Goal: Task Accomplishment & Management: Manage account settings

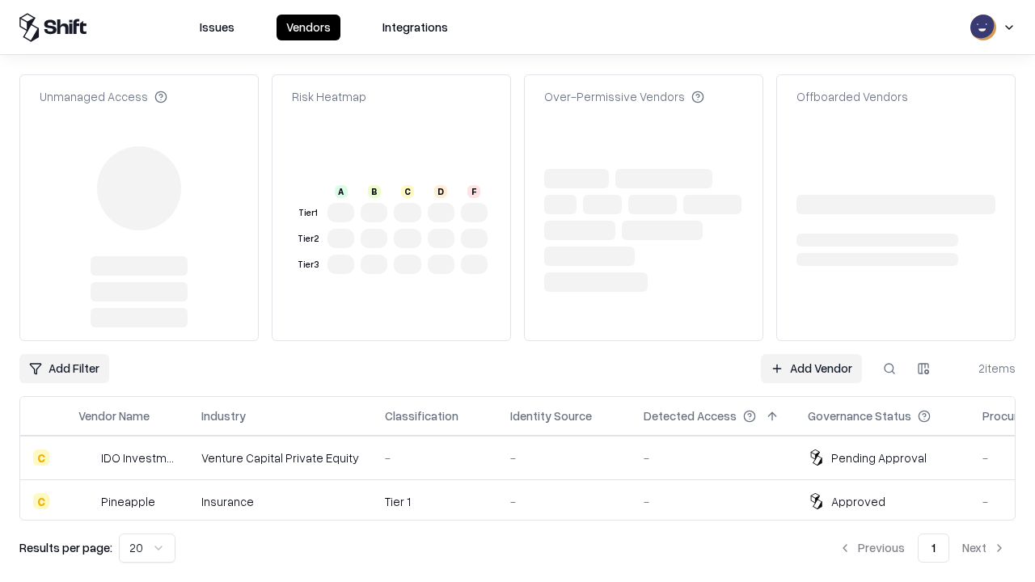
click at [811, 354] on link "Add Vendor" at bounding box center [811, 368] width 101 height 29
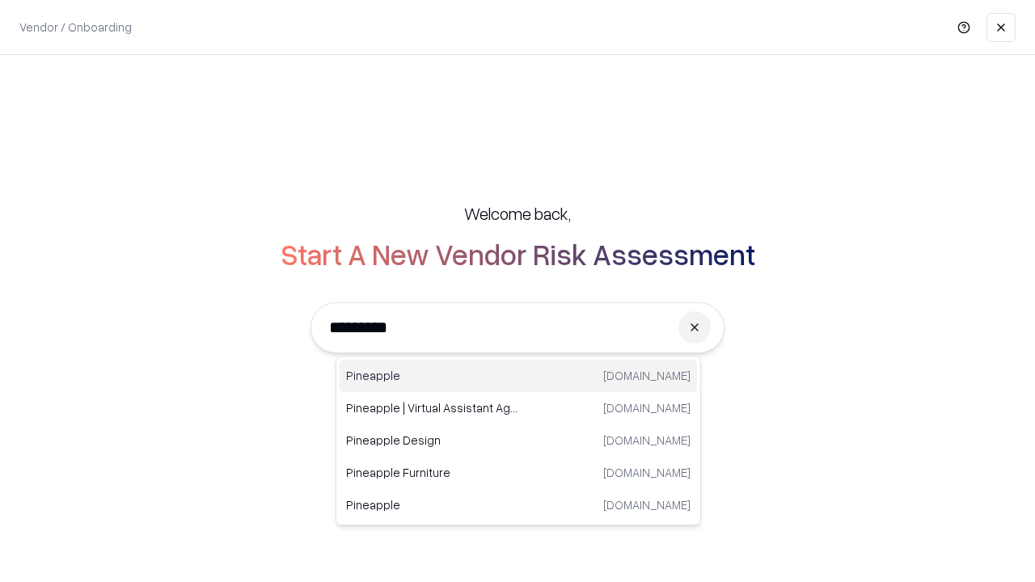
click at [518, 376] on div "Pineapple [DOMAIN_NAME]" at bounding box center [518, 376] width 357 height 32
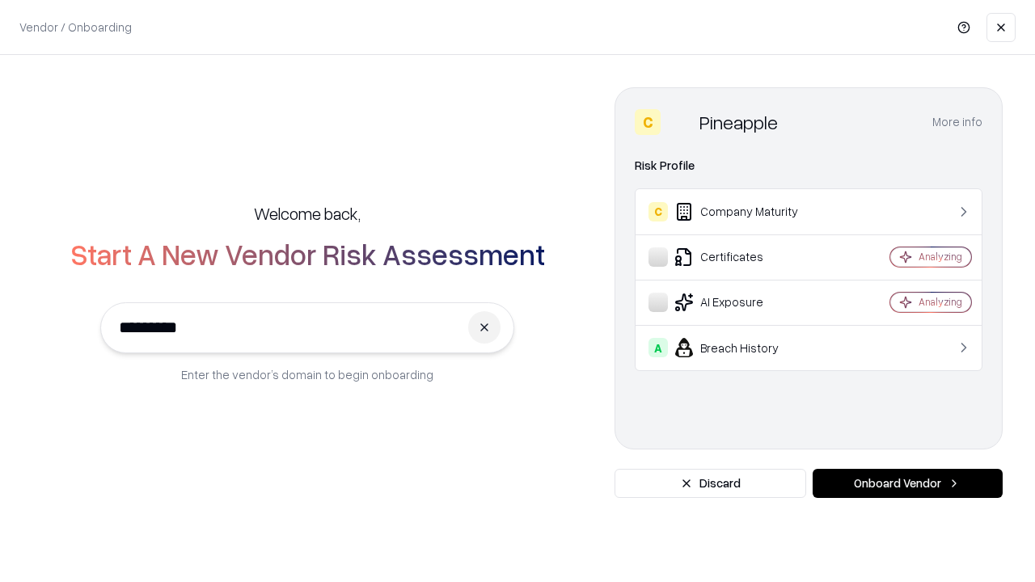
type input "*********"
click at [907, 484] on button "Onboard Vendor" at bounding box center [908, 483] width 190 height 29
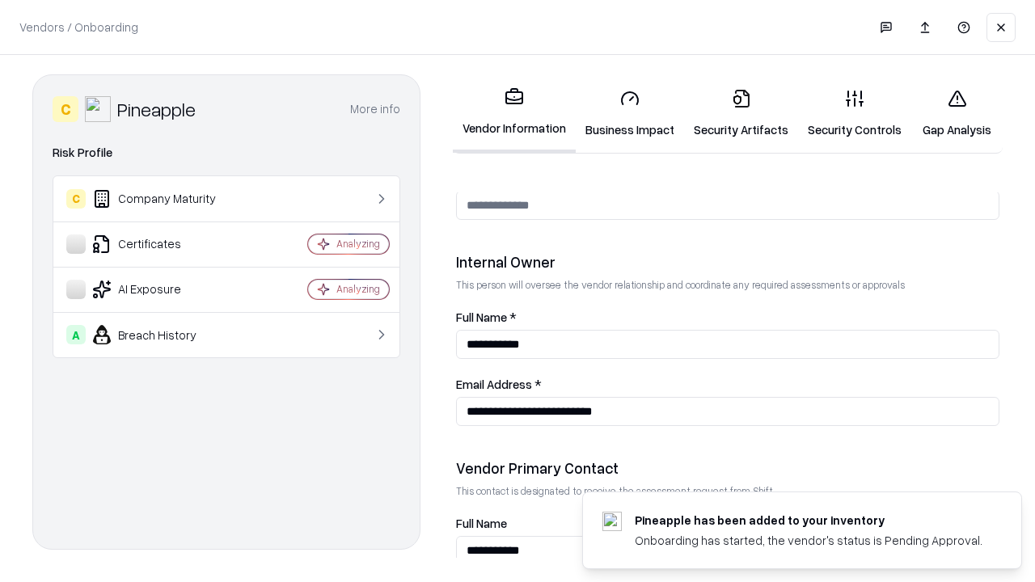
scroll to position [838, 0]
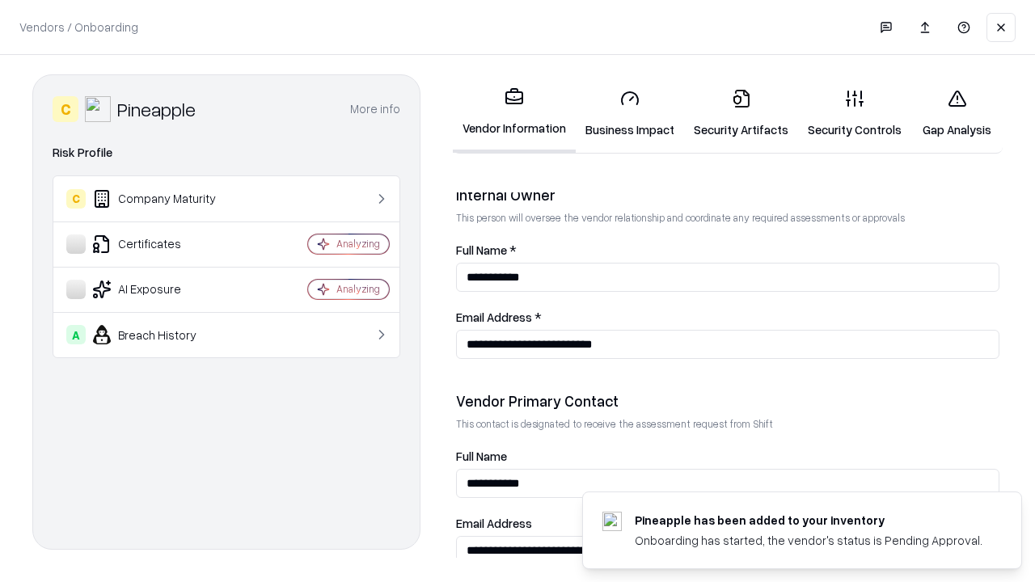
click at [630, 113] on link "Business Impact" at bounding box center [630, 113] width 108 height 75
click at [741, 113] on link "Security Artifacts" at bounding box center [741, 113] width 114 height 75
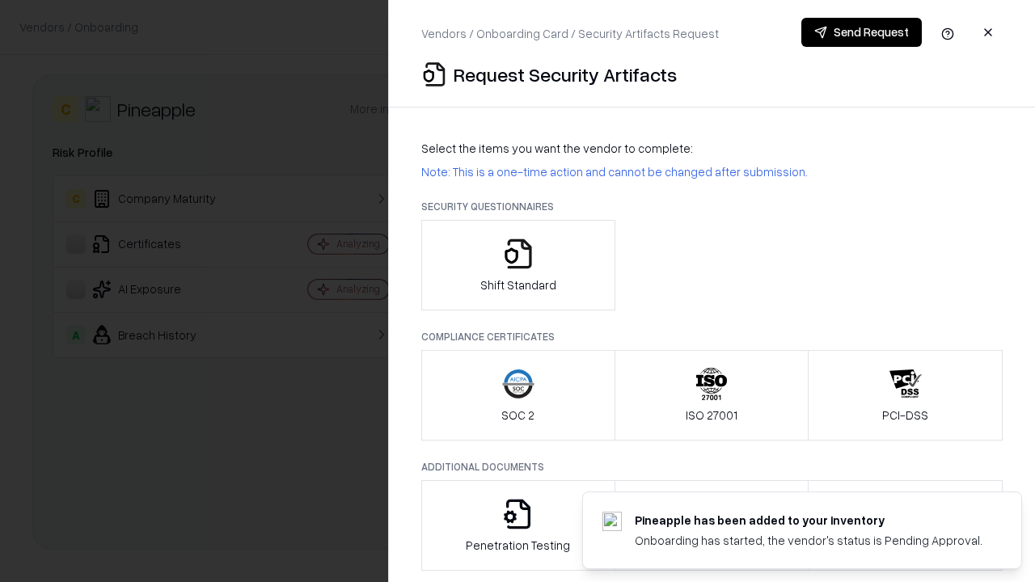
click at [518, 265] on icon "button" at bounding box center [518, 254] width 32 height 32
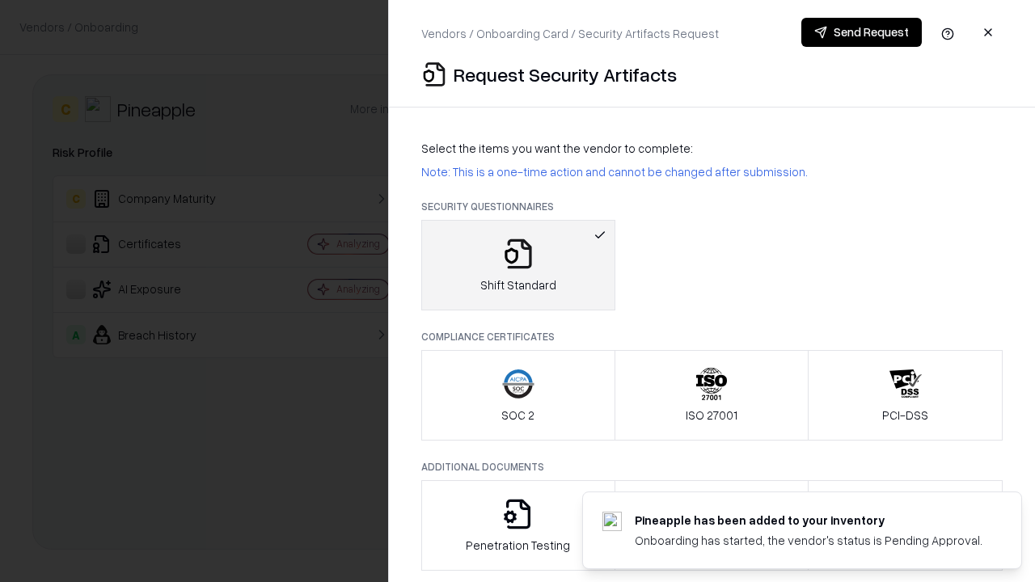
click at [861, 32] on button "Send Request" at bounding box center [861, 32] width 120 height 29
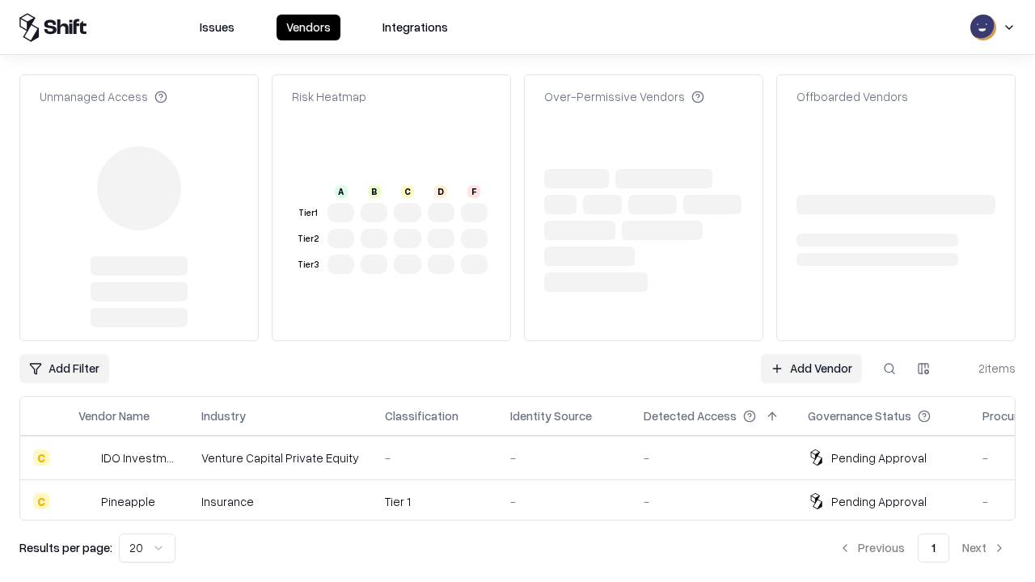
click at [811, 354] on link "Add Vendor" at bounding box center [811, 368] width 101 height 29
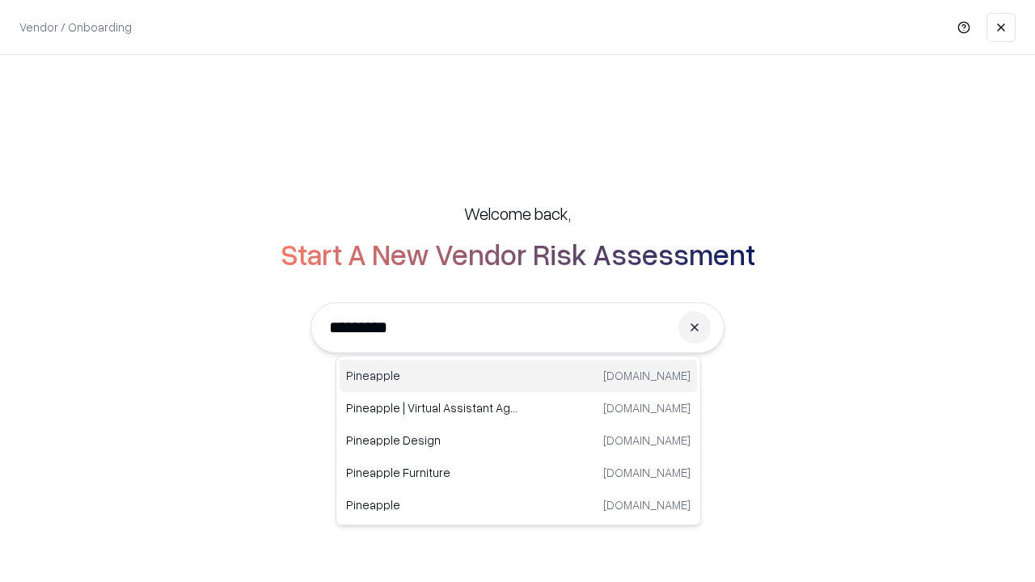
click at [518, 376] on div "Pineapple [DOMAIN_NAME]" at bounding box center [518, 376] width 357 height 32
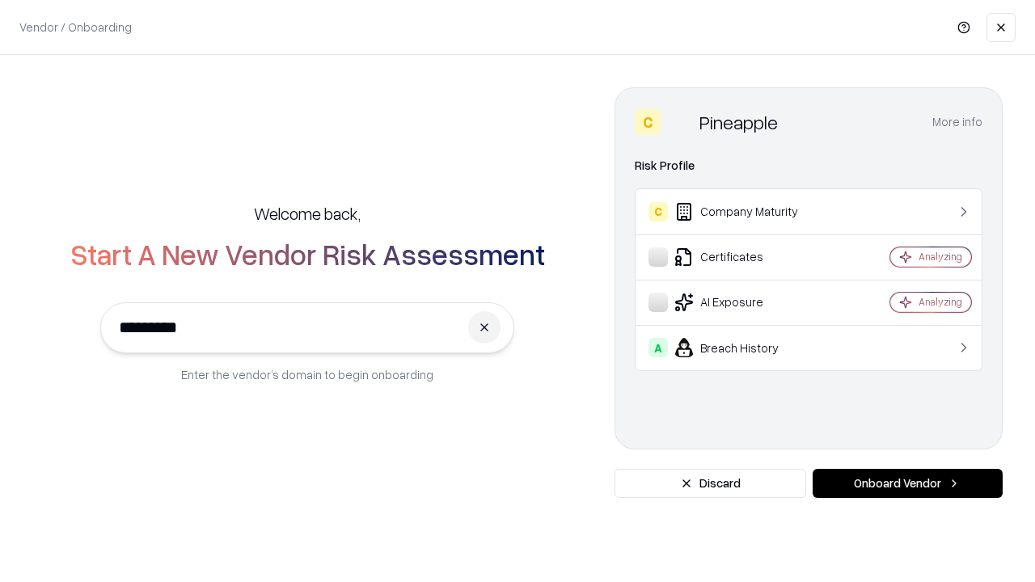
type input "*********"
click at [907, 484] on button "Onboard Vendor" at bounding box center [908, 483] width 190 height 29
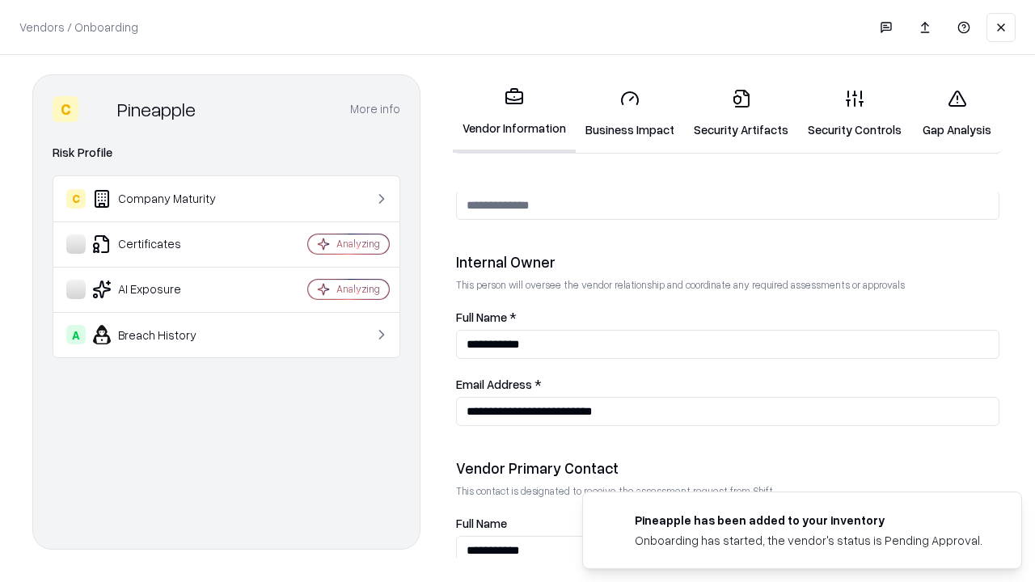
scroll to position [838, 0]
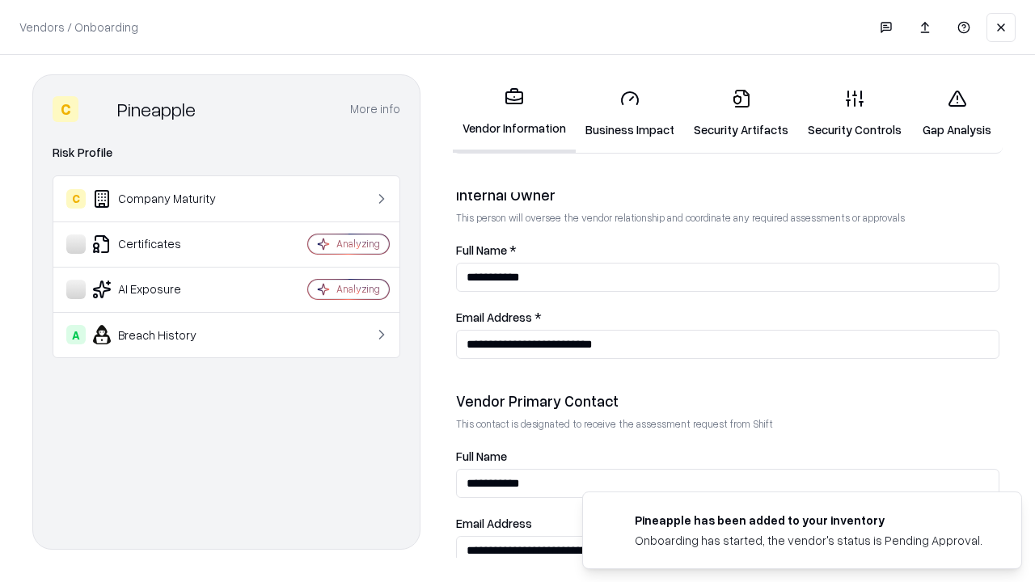
click at [957, 113] on link "Gap Analysis" at bounding box center [956, 113] width 91 height 75
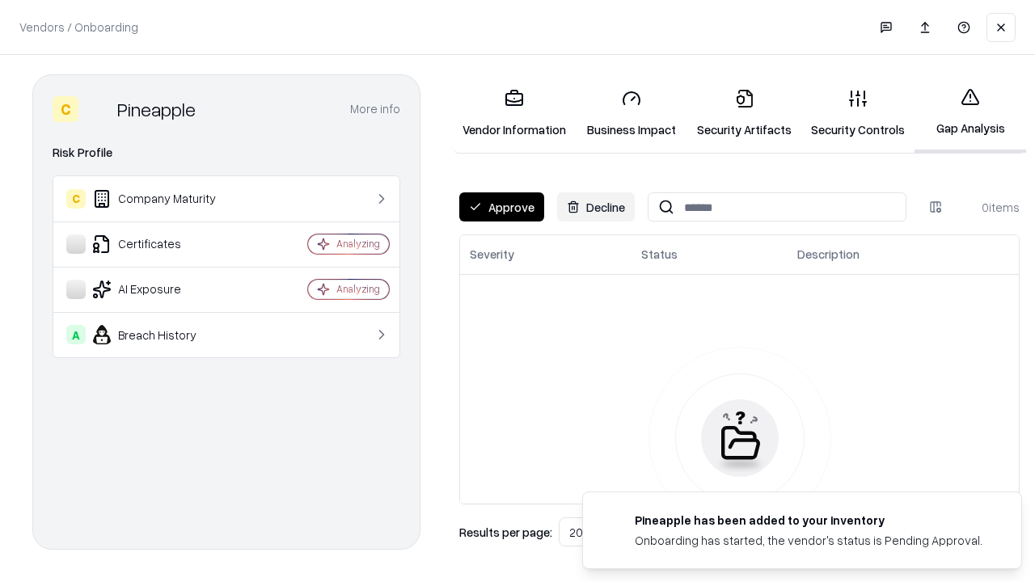
click at [501, 207] on button "Approve" at bounding box center [501, 206] width 85 height 29
